Goal: Task Accomplishment & Management: Complete application form

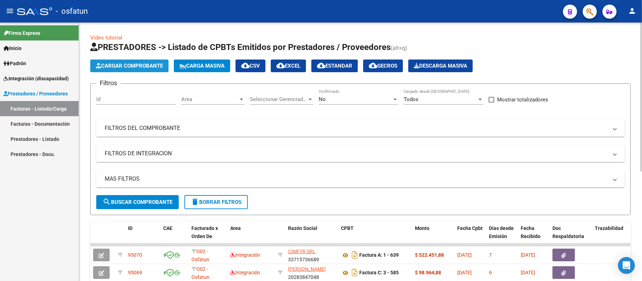
click at [144, 64] on span "Cargar Comprobante" at bounding box center [129, 66] width 67 height 6
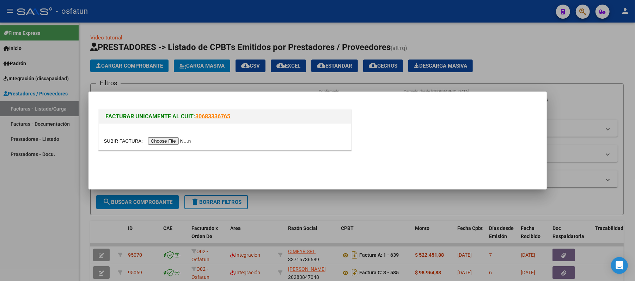
click at [158, 140] on input "file" at bounding box center [148, 140] width 89 height 7
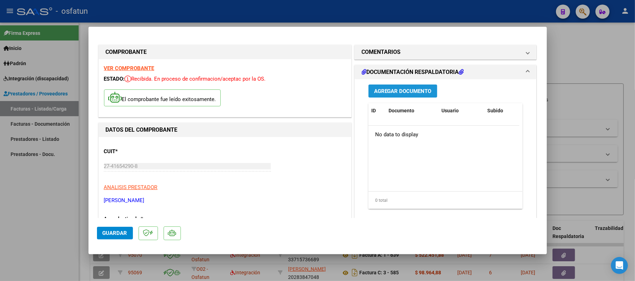
click at [398, 92] on span "Agregar Documento" at bounding box center [402, 91] width 57 height 6
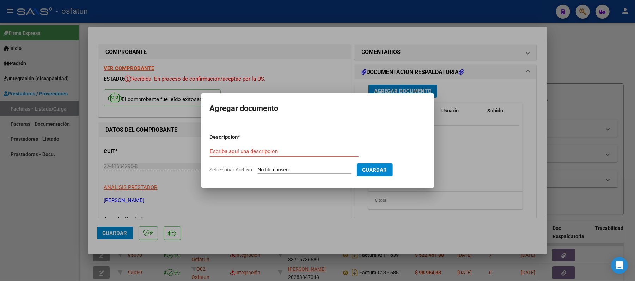
click at [278, 148] on div "Escriba aquí una descripcion" at bounding box center [284, 151] width 149 height 11
type input "ASIST"
click at [295, 168] on input "Seleccionar Archivo" at bounding box center [304, 170] width 93 height 7
type input "C:\fakepath\ASIST.pdf"
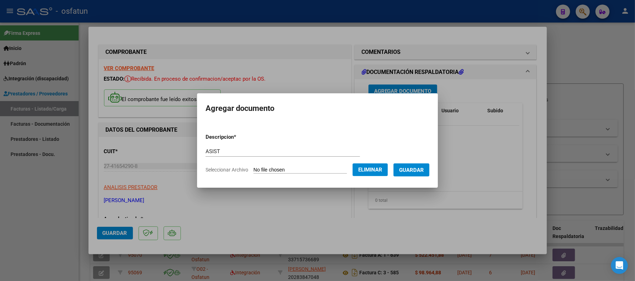
click at [424, 170] on span "Guardar" at bounding box center [411, 170] width 25 height 6
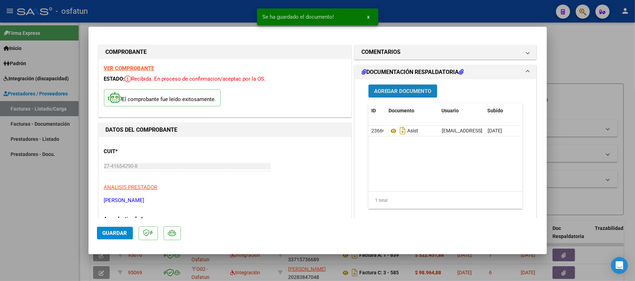
click at [401, 90] on span "Agregar Documento" at bounding box center [402, 91] width 57 height 6
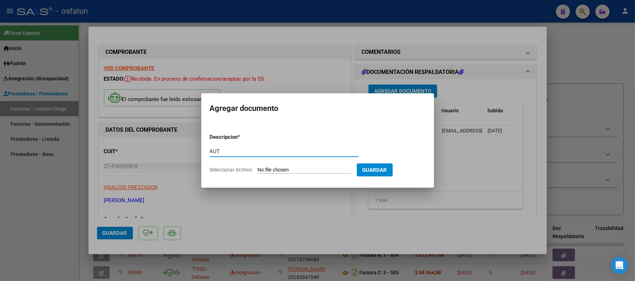
type input "AUT"
click at [290, 171] on input "Seleccionar Archivo" at bounding box center [304, 170] width 93 height 7
type input "C:\fakepath\AUT.pdf"
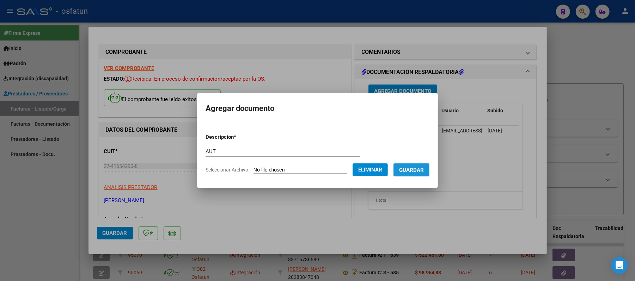
click at [423, 172] on span "Guardar" at bounding box center [411, 170] width 25 height 6
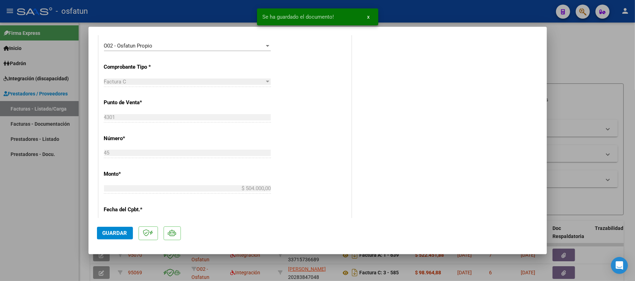
scroll to position [235, 0]
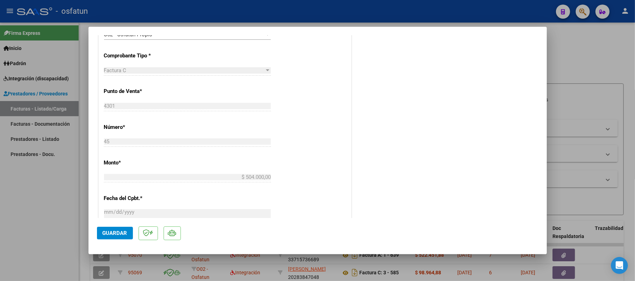
click at [115, 232] on span "Guardar" at bounding box center [115, 233] width 25 height 6
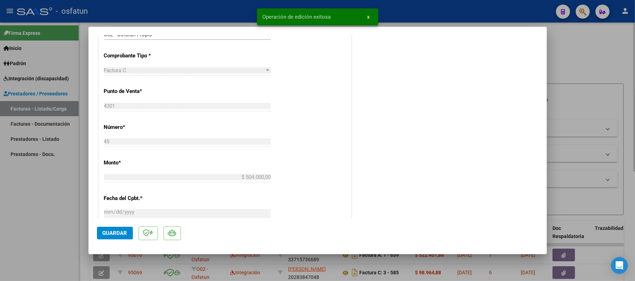
drag, startPoint x: 584, startPoint y: 50, endPoint x: 584, endPoint y: 47, distance: 3.5
click at [584, 47] on div at bounding box center [317, 140] width 635 height 281
type input "$ 0,00"
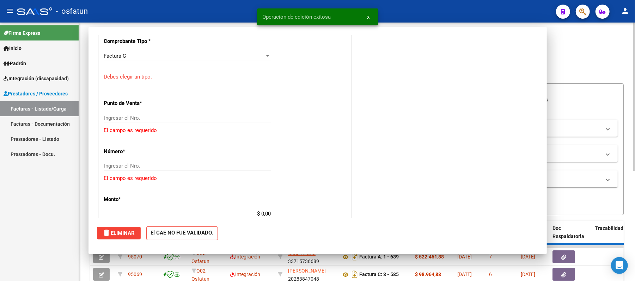
scroll to position [213, 0]
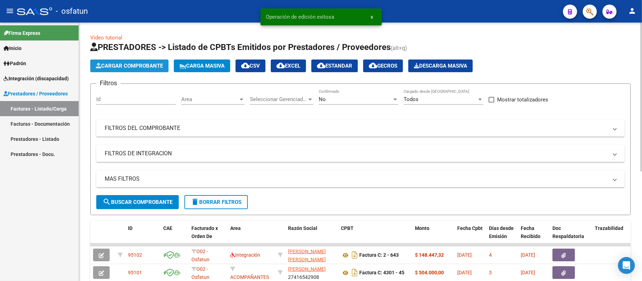
click at [143, 65] on span "Cargar Comprobante" at bounding box center [129, 66] width 67 height 6
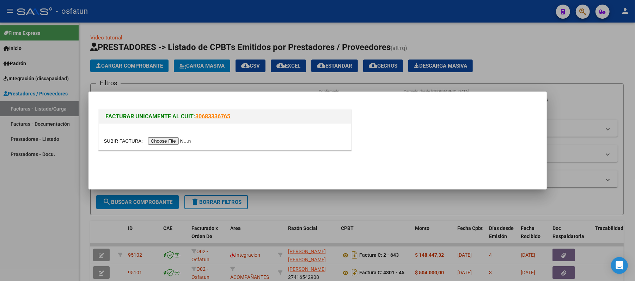
click at [180, 142] on input "file" at bounding box center [148, 140] width 89 height 7
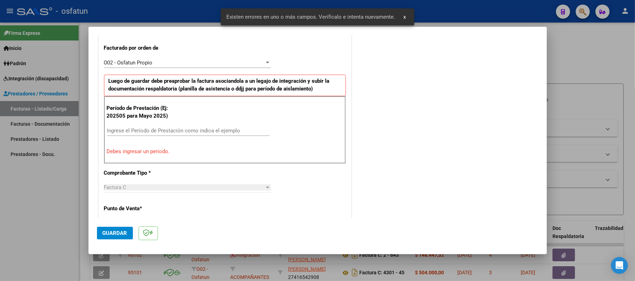
scroll to position [191, 0]
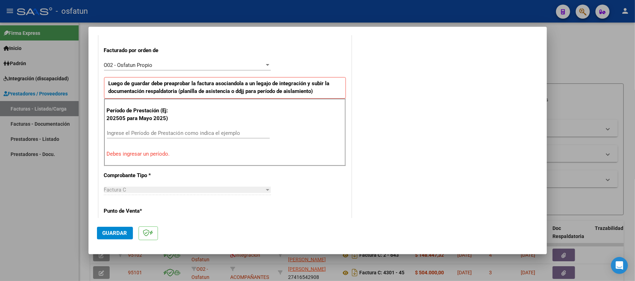
click at [202, 136] on input "Ingrese el Período de Prestación como indica el ejemplo" at bounding box center [188, 133] width 163 height 6
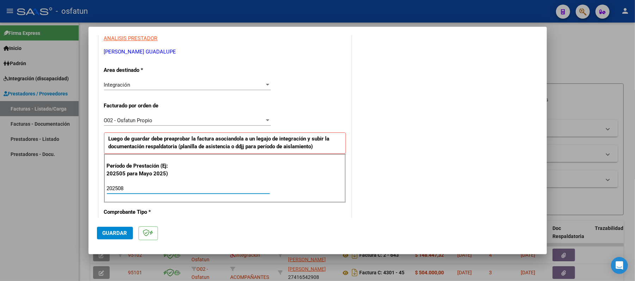
scroll to position [141, 0]
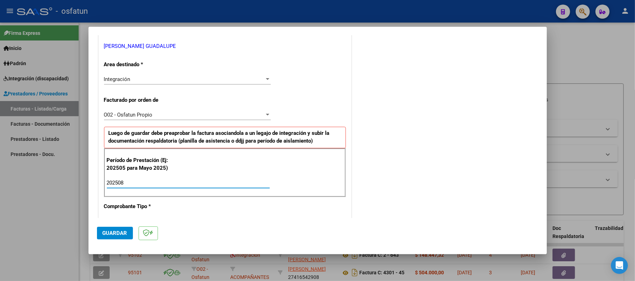
type input "202508"
click at [122, 235] on span "Guardar" at bounding box center [115, 233] width 25 height 6
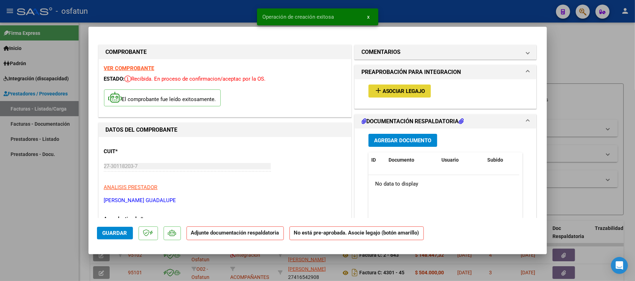
click at [398, 89] on span "Asociar Legajo" at bounding box center [403, 91] width 43 height 6
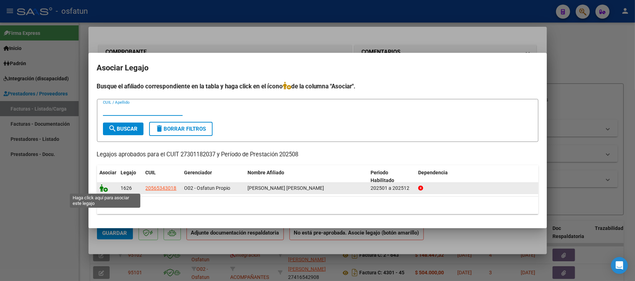
click at [106, 188] on icon at bounding box center [104, 188] width 8 height 8
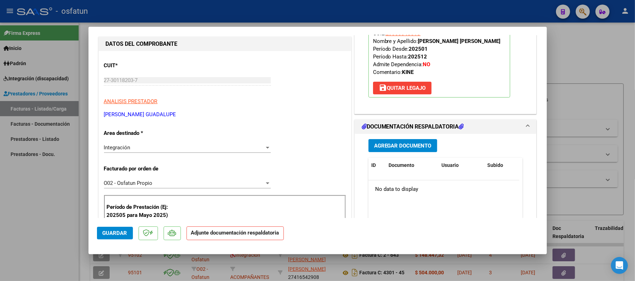
scroll to position [141, 0]
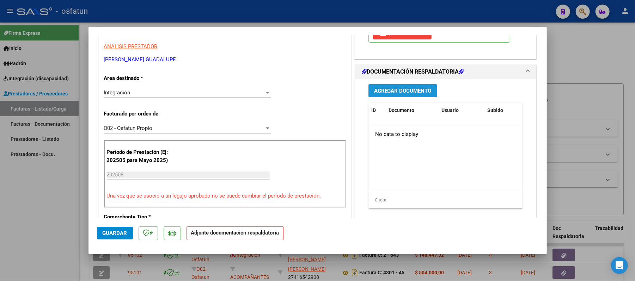
click at [401, 88] on span "Agregar Documento" at bounding box center [402, 91] width 57 height 6
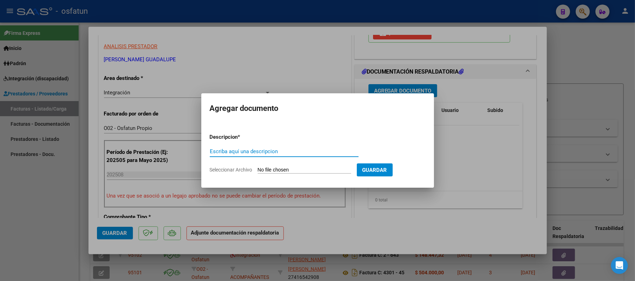
click at [315, 148] on input "Escriba aquí una descripcion" at bounding box center [284, 151] width 149 height 6
type input "ASIST"
click at [306, 169] on input "Seleccionar Archivo" at bounding box center [304, 170] width 93 height 7
type input "C:\fakepath\ASIST.pdf"
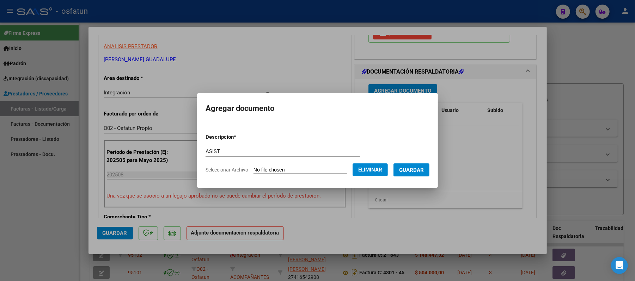
click at [409, 167] on span "Guardar" at bounding box center [411, 170] width 25 height 6
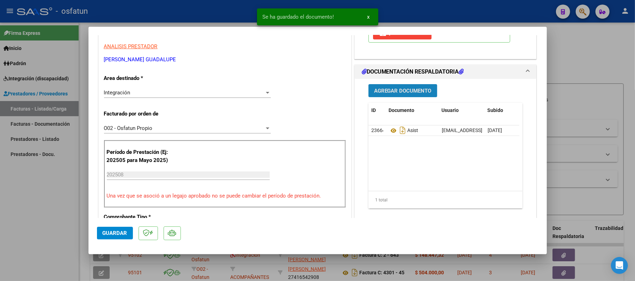
click at [395, 89] on span "Agregar Documento" at bounding box center [402, 91] width 57 height 6
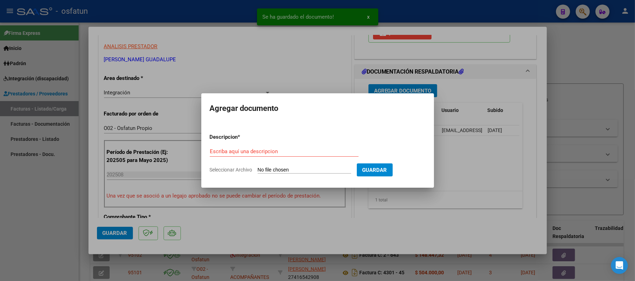
click at [291, 168] on input "Seleccionar Archivo" at bounding box center [304, 170] width 93 height 7
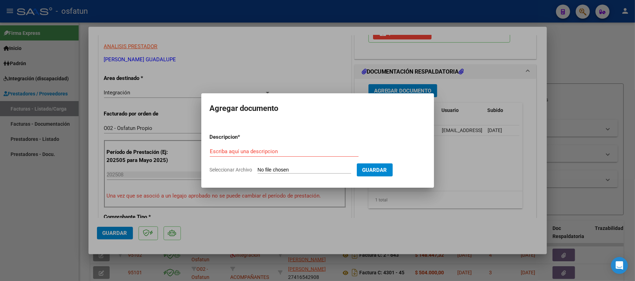
type input "C:\fakepath\AUT.pdf"
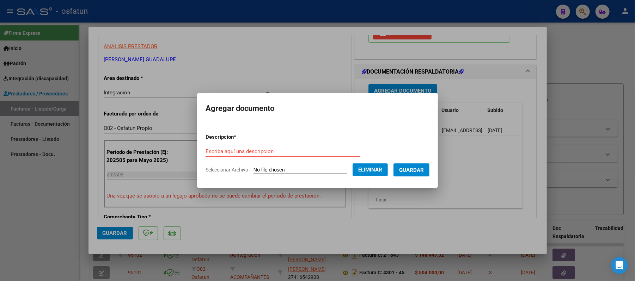
click at [290, 151] on input "Escriba aquí una descripcion" at bounding box center [282, 151] width 154 height 6
type input "AUT"
click at [413, 169] on span "Guardar" at bounding box center [411, 170] width 25 height 6
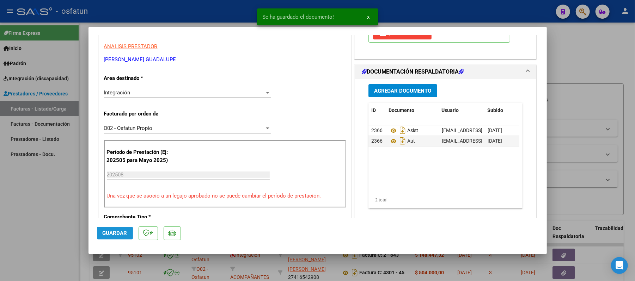
drag, startPoint x: 123, startPoint y: 234, endPoint x: 127, endPoint y: 234, distance: 3.9
click at [127, 234] on button "Guardar" at bounding box center [115, 233] width 36 height 13
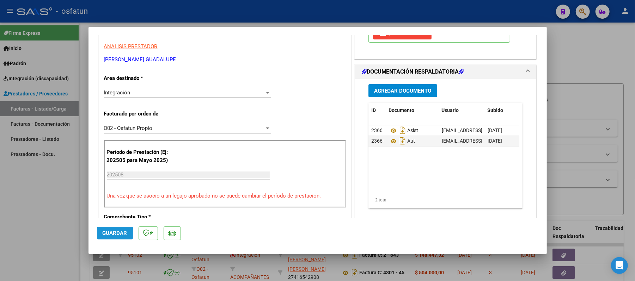
click at [101, 237] on button "Guardar" at bounding box center [115, 233] width 36 height 13
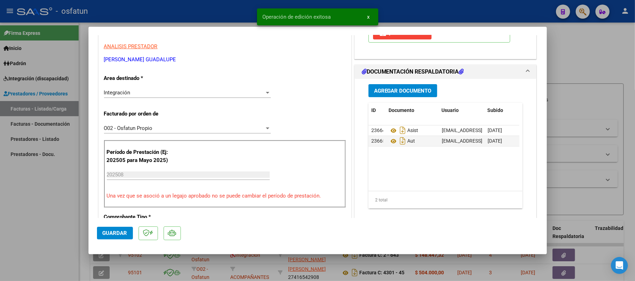
click at [580, 50] on div at bounding box center [317, 140] width 635 height 281
type input "$ 0,00"
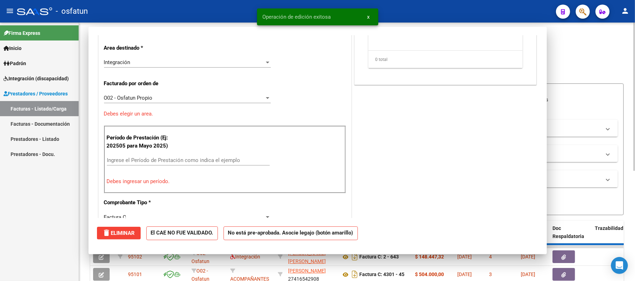
scroll to position [119, 0]
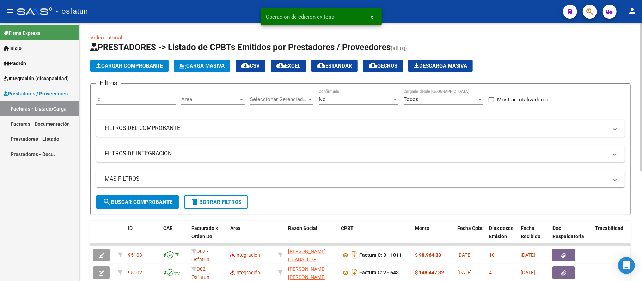
click at [140, 67] on span "Cargar Comprobante" at bounding box center [129, 66] width 67 height 6
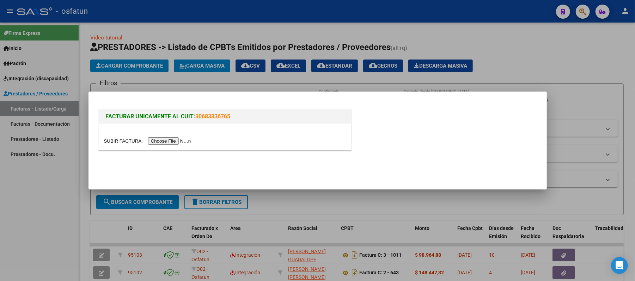
click at [166, 139] on input "file" at bounding box center [148, 140] width 89 height 7
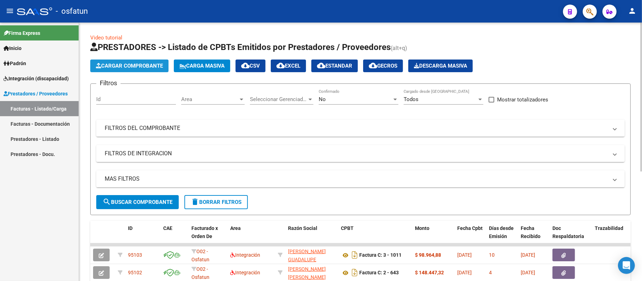
click at [136, 63] on span "Cargar Comprobante" at bounding box center [129, 66] width 67 height 6
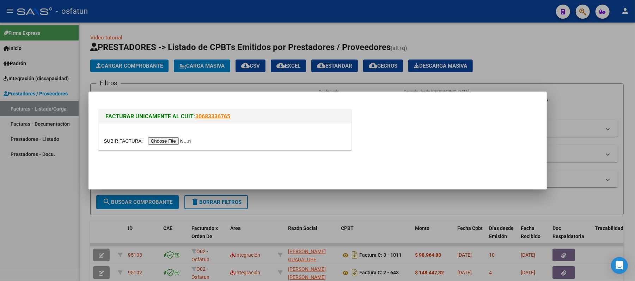
click at [179, 143] on input "file" at bounding box center [148, 140] width 89 height 7
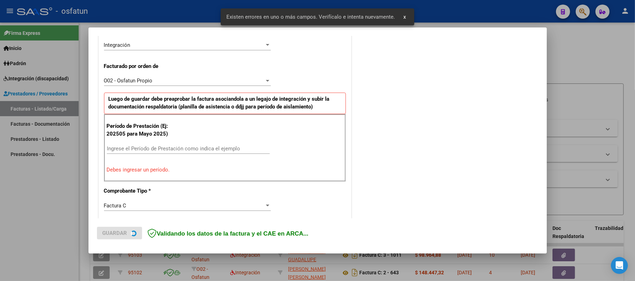
scroll to position [191, 0]
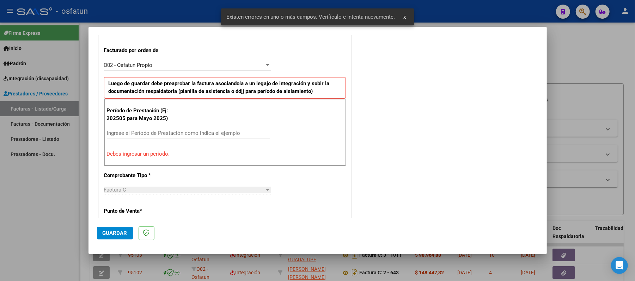
click at [162, 135] on input "Ingrese el Período de Prestación como indica el ejemplo" at bounding box center [188, 133] width 163 height 6
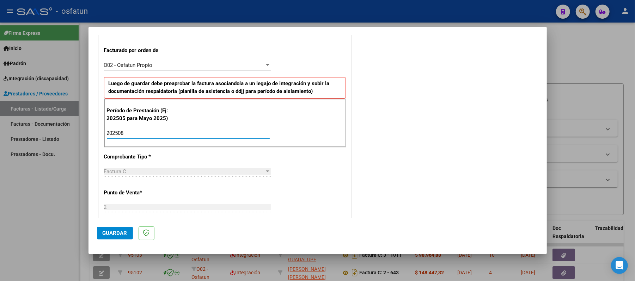
type input "202508"
click at [106, 235] on span "Guardar" at bounding box center [115, 233] width 25 height 6
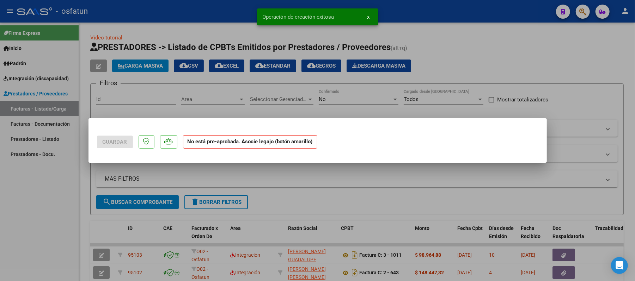
scroll to position [0, 0]
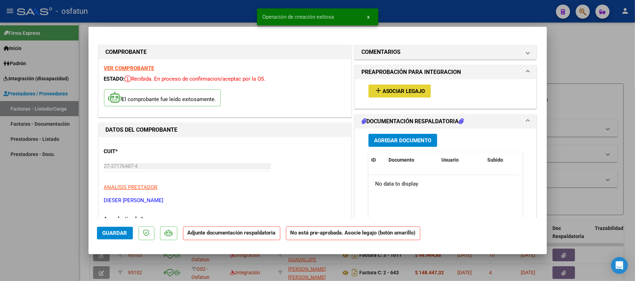
click at [406, 88] on span "Asociar Legajo" at bounding box center [403, 91] width 43 height 6
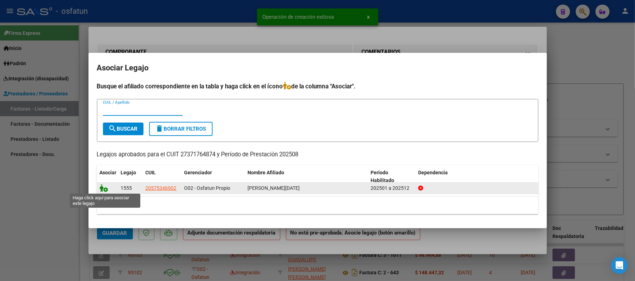
click at [103, 189] on icon at bounding box center [104, 188] width 8 height 8
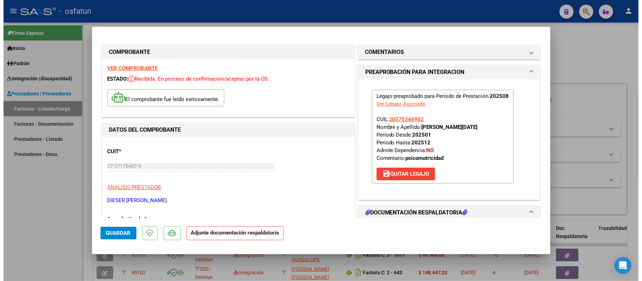
scroll to position [47, 0]
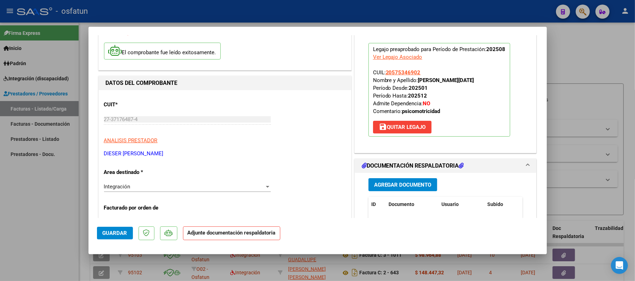
click at [407, 185] on span "Agregar Documento" at bounding box center [402, 185] width 57 height 6
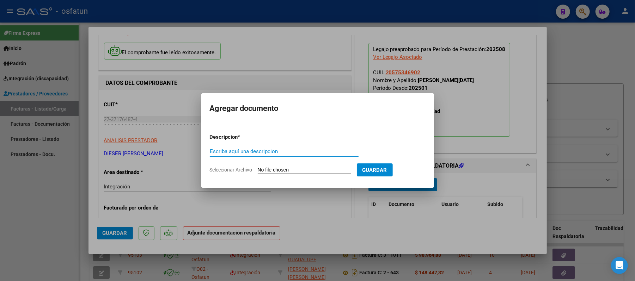
click at [300, 154] on input "Escriba aquí una descripcion" at bounding box center [284, 151] width 149 height 6
type input "ASIST"
click at [295, 168] on input "Seleccionar Archivo" at bounding box center [304, 170] width 93 height 7
type input "C:\fakepath\ASIS.pdf"
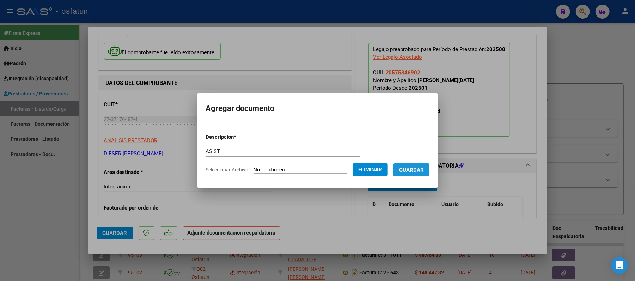
click at [424, 170] on span "Guardar" at bounding box center [411, 170] width 25 height 6
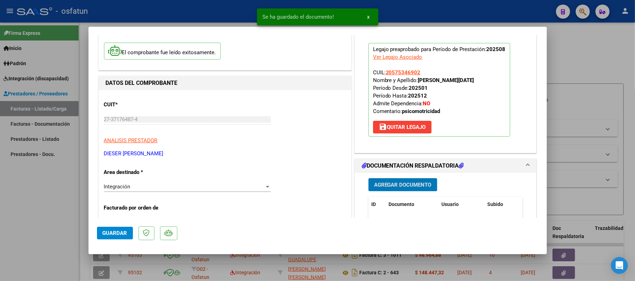
click at [415, 185] on span "Agregar Documento" at bounding box center [402, 185] width 57 height 6
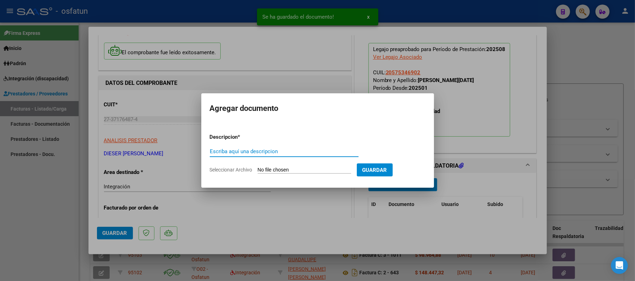
click at [316, 151] on input "Escriba aquí una descripcion" at bounding box center [284, 151] width 149 height 6
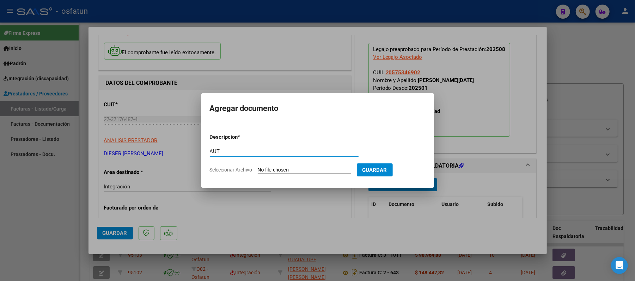
type input "AUT"
click at [300, 168] on input "Seleccionar Archivo" at bounding box center [304, 170] width 93 height 7
type input "C:\fakepath\AUT.pdf"
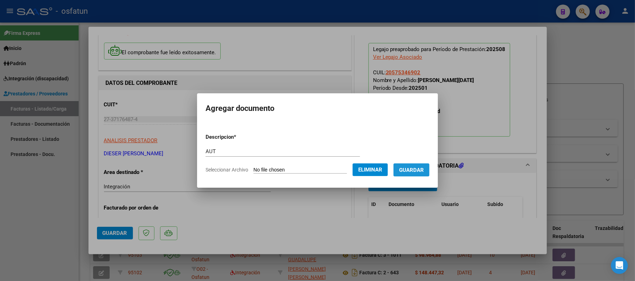
click at [422, 170] on span "Guardar" at bounding box center [411, 170] width 25 height 6
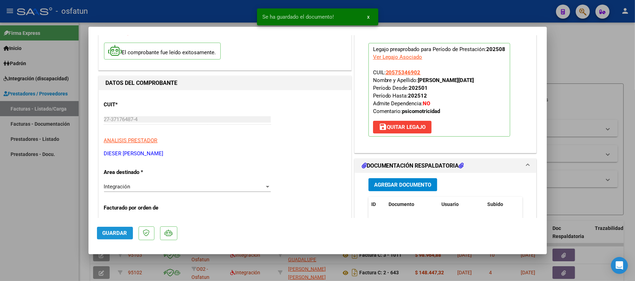
click at [112, 231] on span "Guardar" at bounding box center [115, 233] width 25 height 6
click at [588, 63] on div at bounding box center [317, 140] width 635 height 281
type input "$ 0,00"
